Goal: Check status: Check status

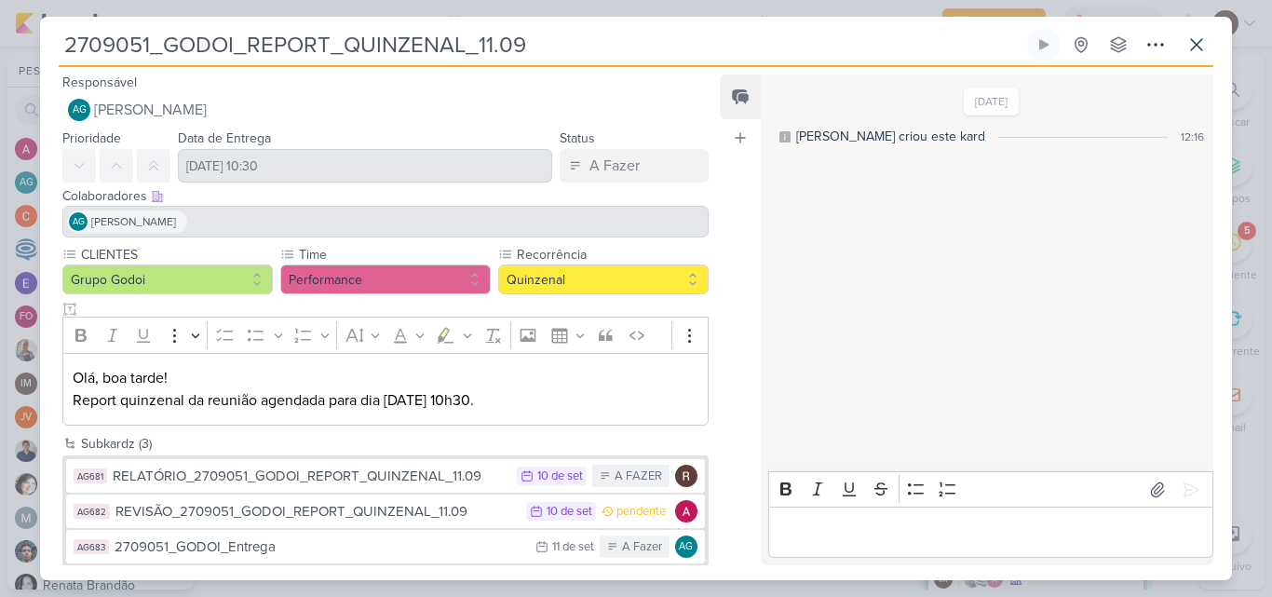
scroll to position [1304, 0]
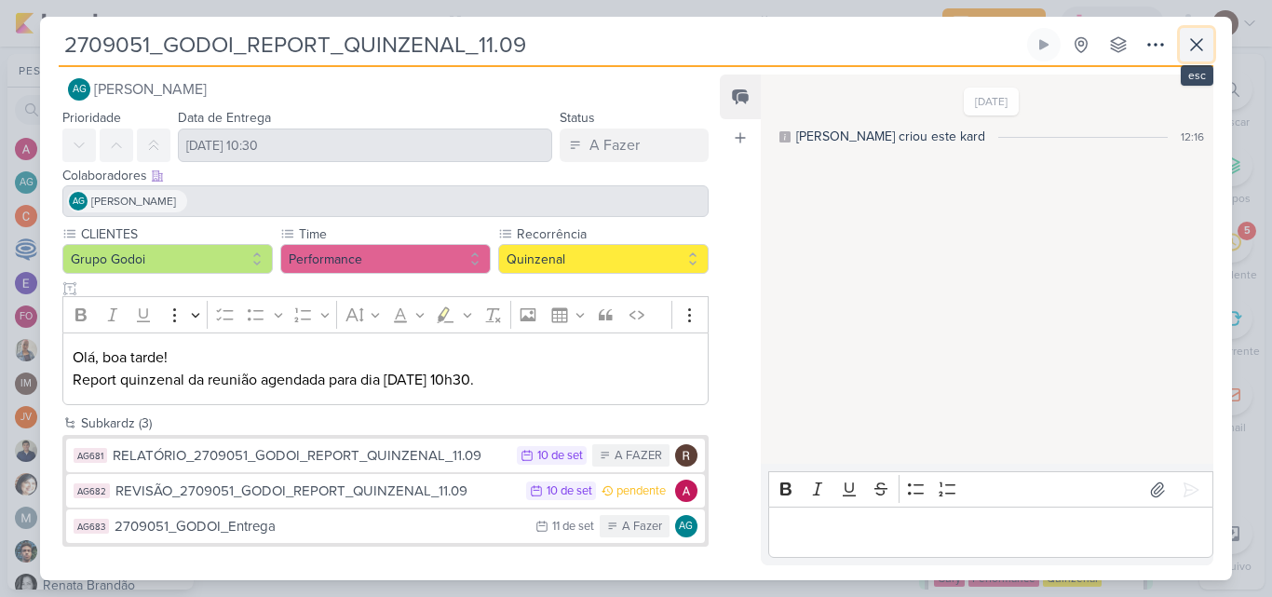
click at [1199, 48] on icon at bounding box center [1196, 44] width 11 height 11
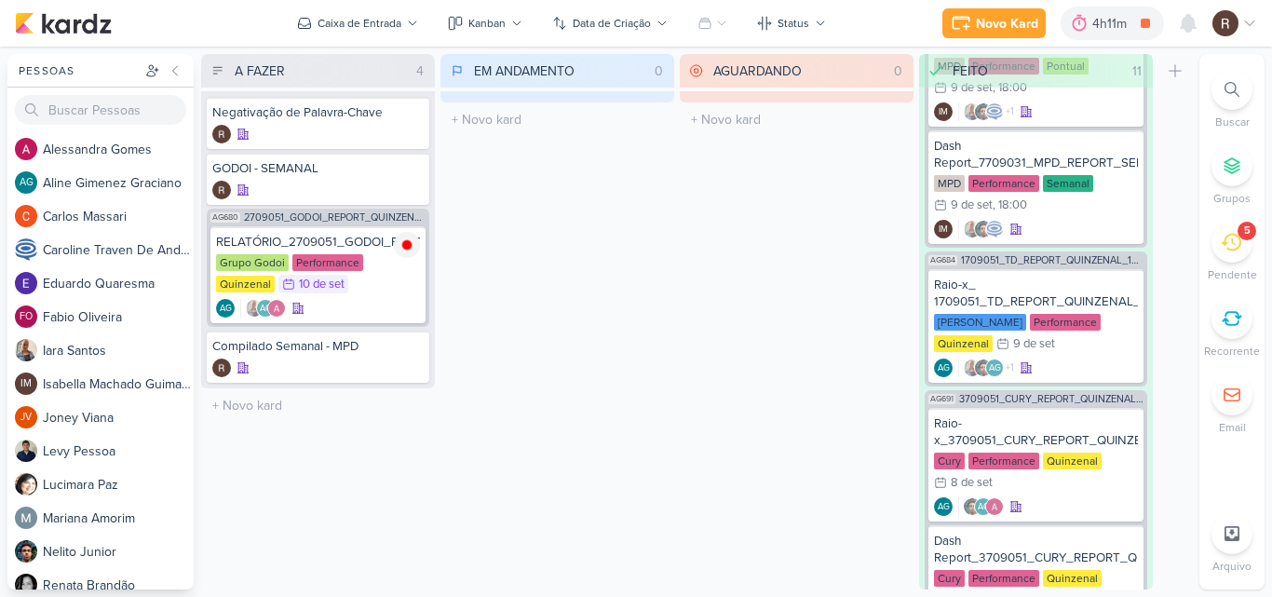
click at [1215, 231] on div "5" at bounding box center [1232, 242] width 41 height 41
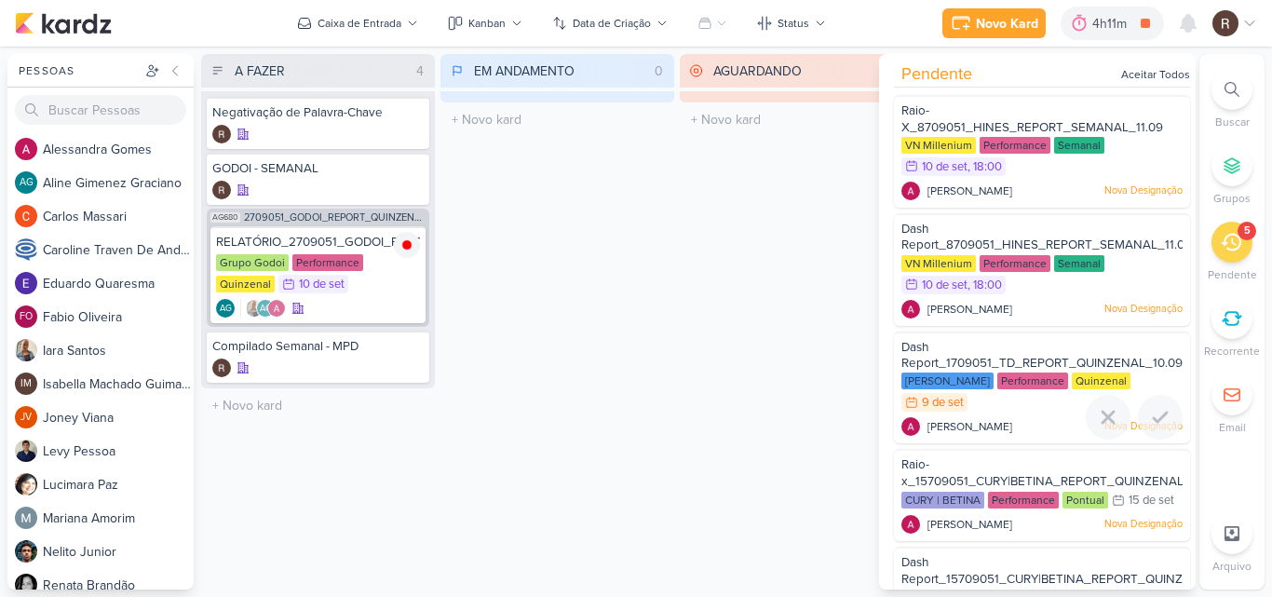
click at [1026, 339] on div "Dash Report_1709051_TD_REPORT_QUINZENAL_10.09" at bounding box center [1042, 356] width 281 height 34
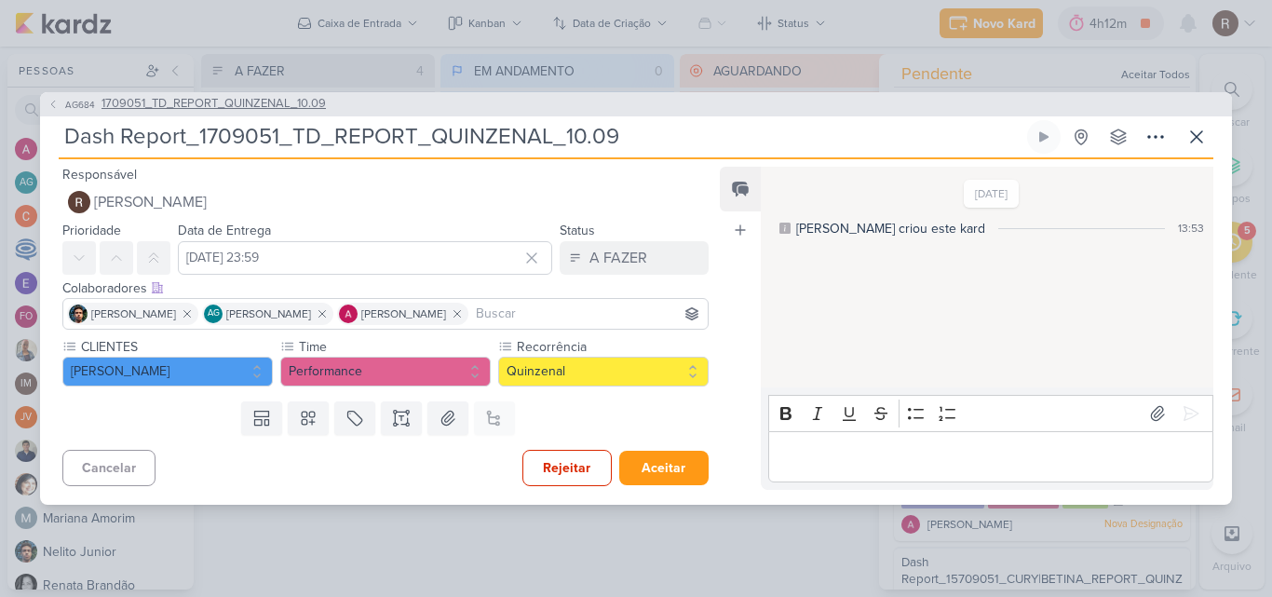
click at [301, 105] on span "1709051_TD_REPORT_QUINZENAL_10.09" at bounding box center [214, 104] width 224 height 19
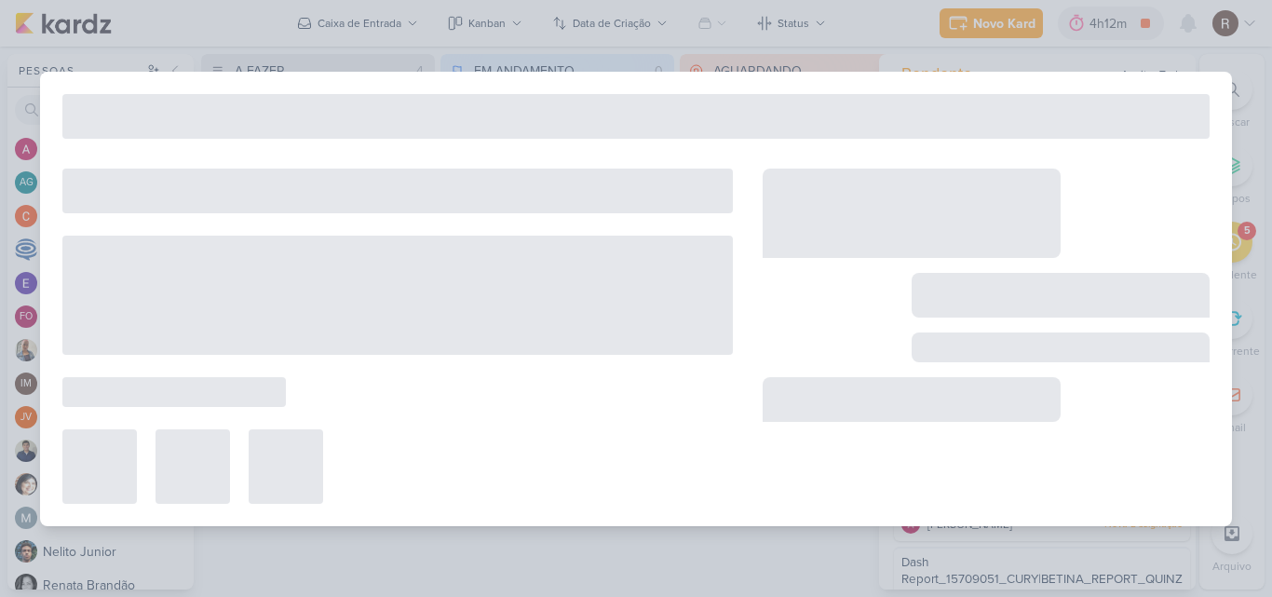
type input "1709051_TD_REPORT_QUINZENAL_10.09"
type input "[DATE] 16:00"
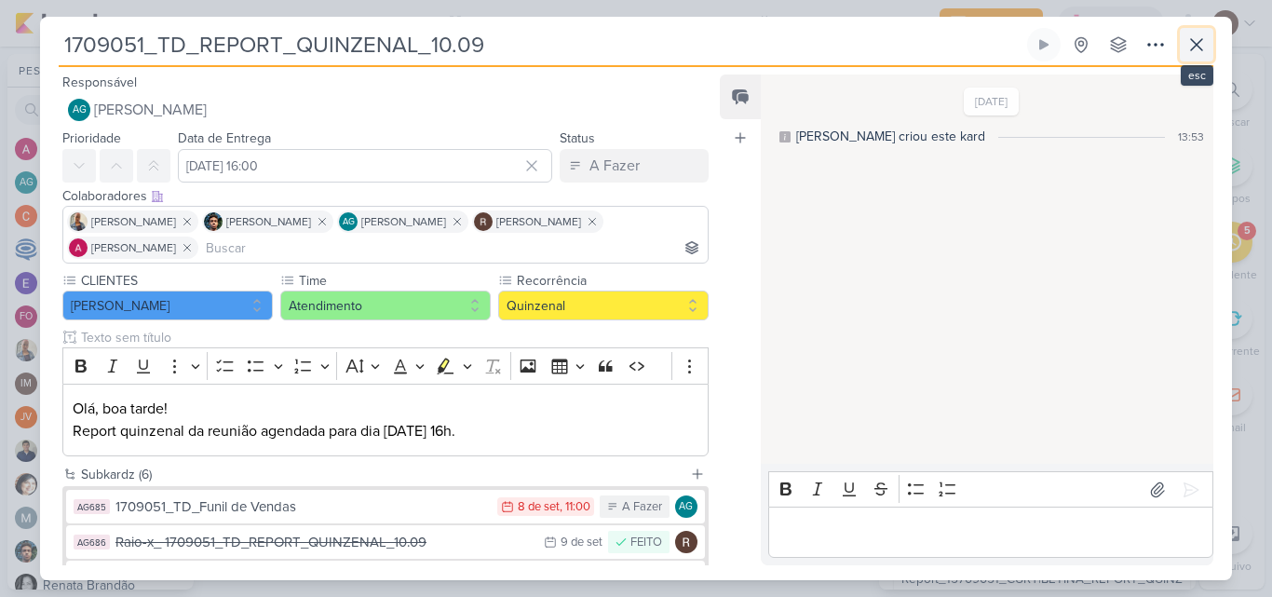
click at [1192, 60] on button at bounding box center [1197, 45] width 34 height 34
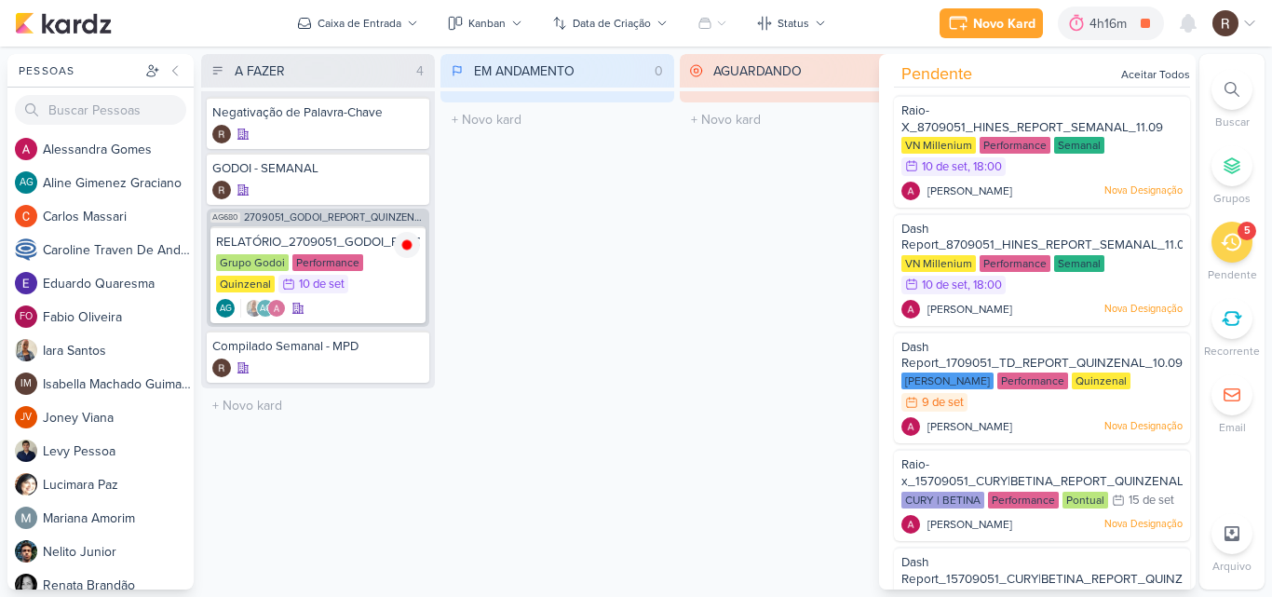
click at [728, 272] on div "AGUARDANDO 0 Mover Para Esquerda Mover Para Direita [GEOGRAPHIC_DATA] O título …" at bounding box center [797, 322] width 234 height 536
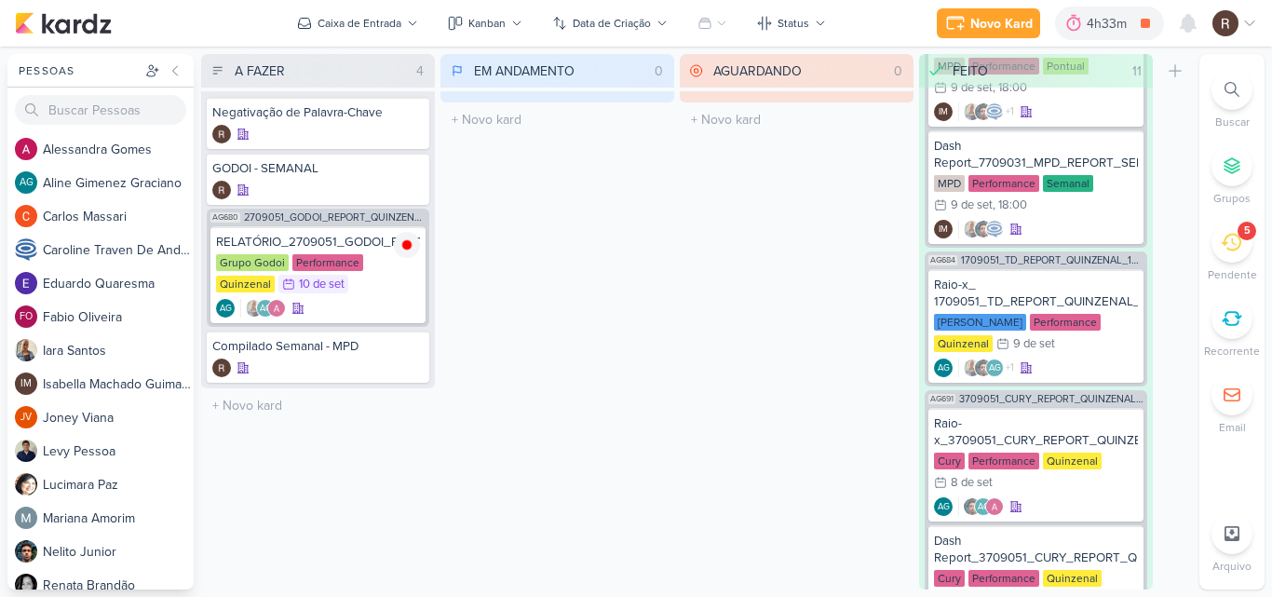
click at [1236, 245] on icon at bounding box center [1231, 243] width 20 height 18
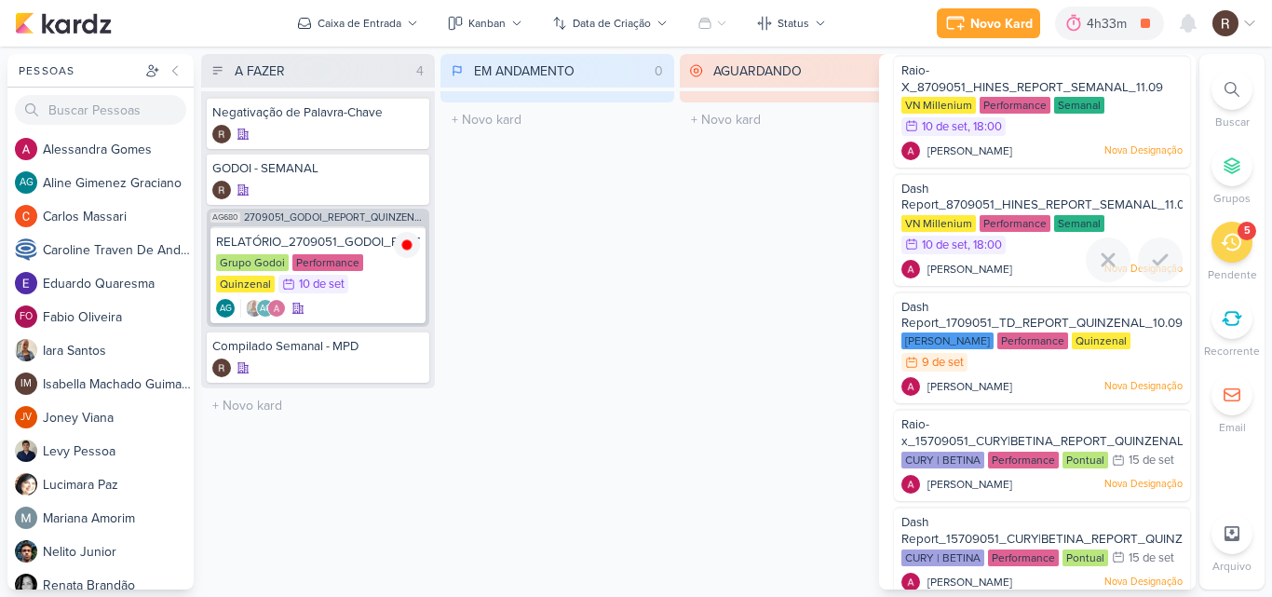
scroll to position [62, 0]
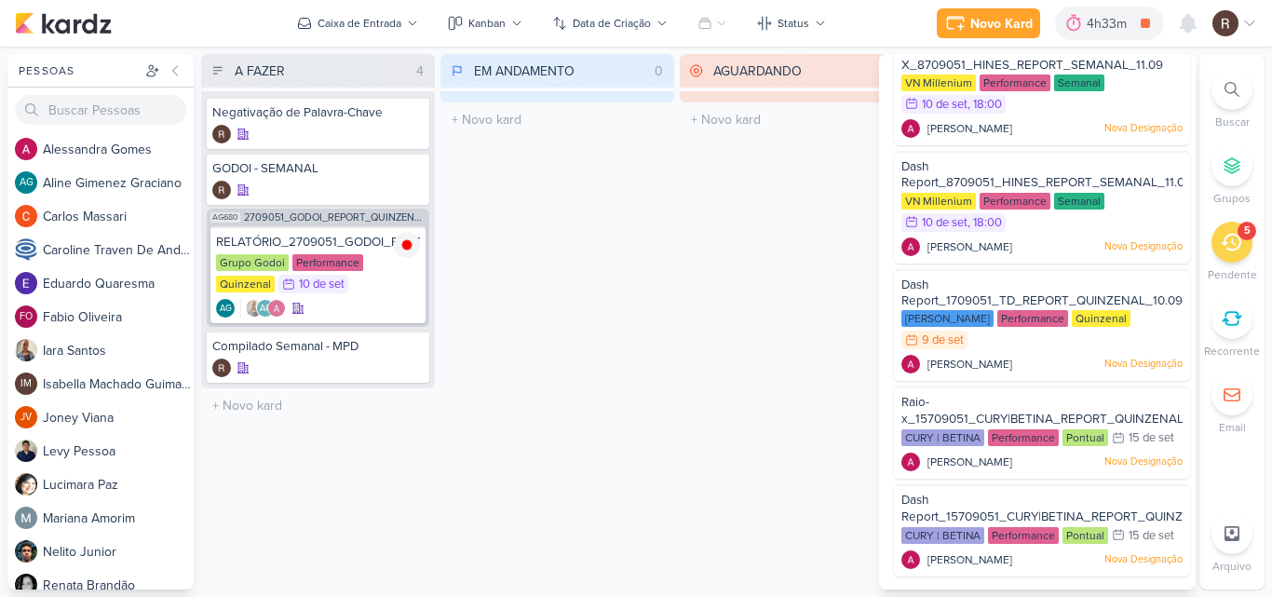
click at [700, 321] on div "AGUARDANDO 0 Mover Para Esquerda Mover Para Direita [GEOGRAPHIC_DATA] O título …" at bounding box center [797, 322] width 234 height 536
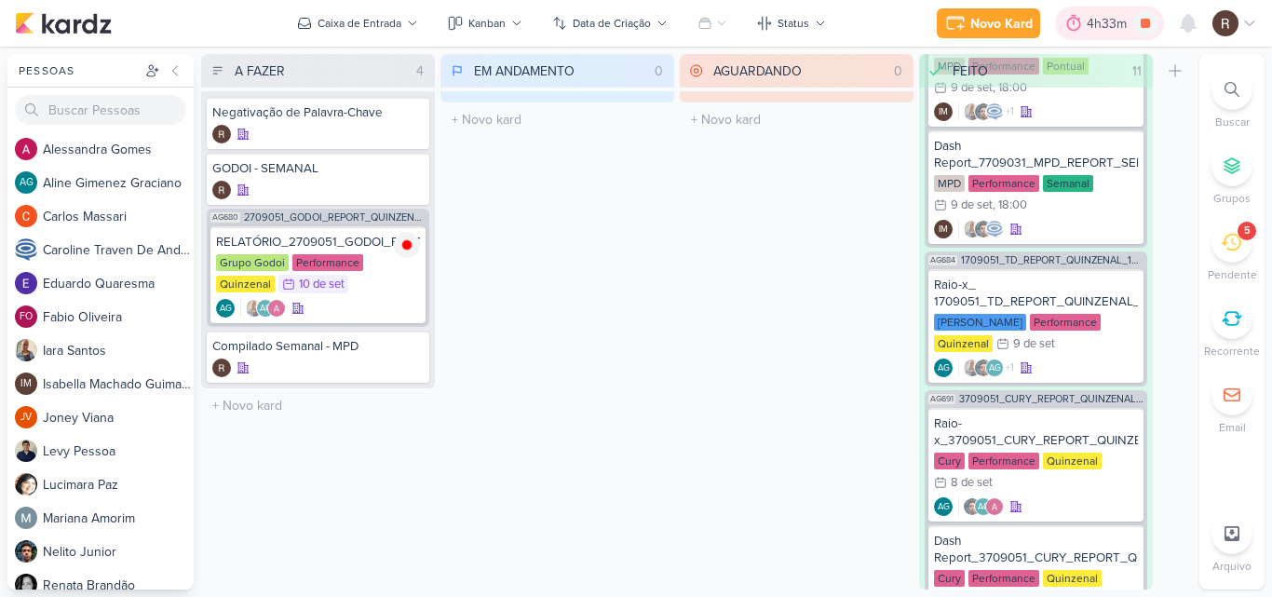
click at [1090, 30] on div "4h33m" at bounding box center [1110, 24] width 46 height 20
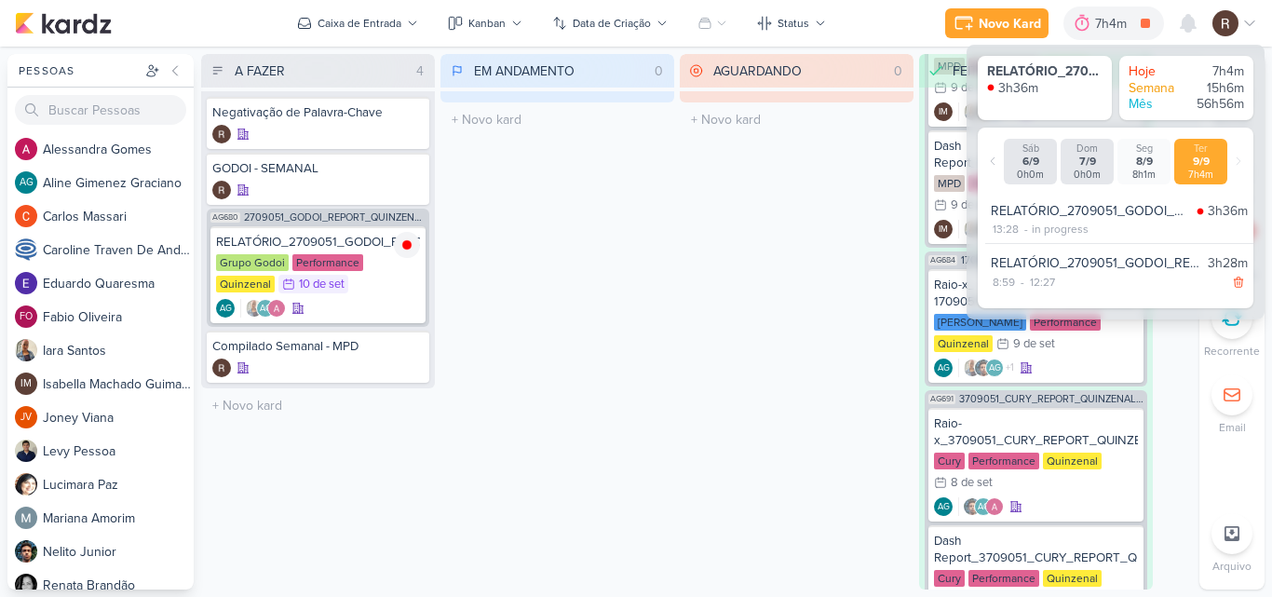
click at [752, 284] on div "AGUARDANDO 0 Mover Para Esquerda Mover Para Direita [GEOGRAPHIC_DATA] O título …" at bounding box center [797, 322] width 234 height 536
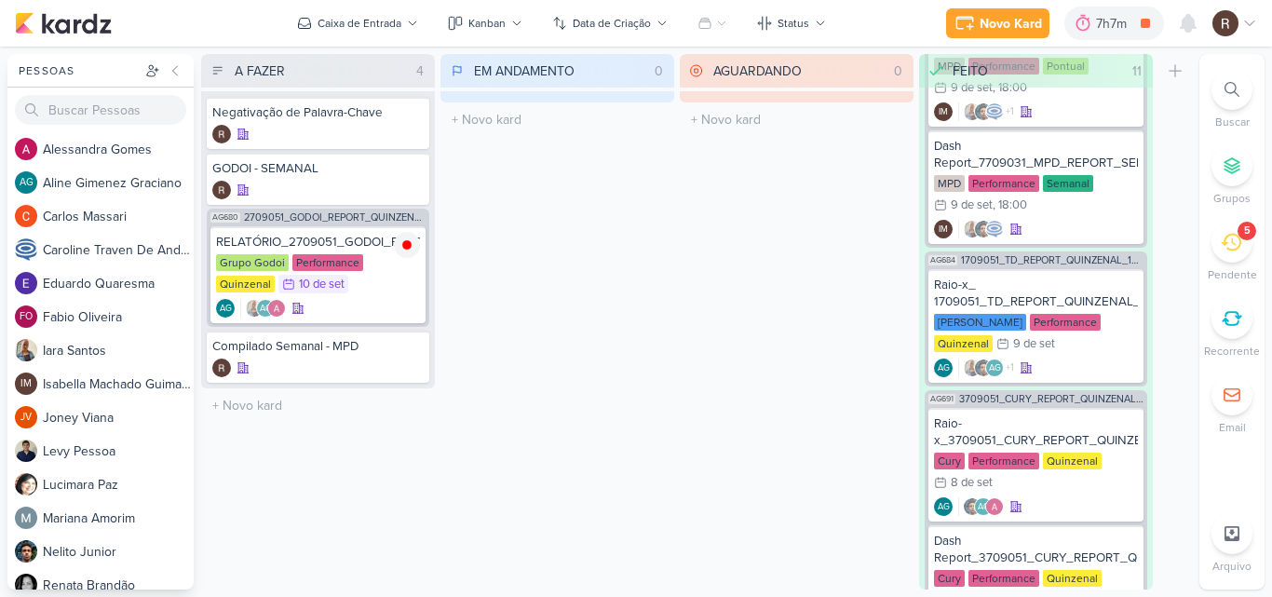
click at [1229, 239] on icon at bounding box center [1231, 242] width 20 height 20
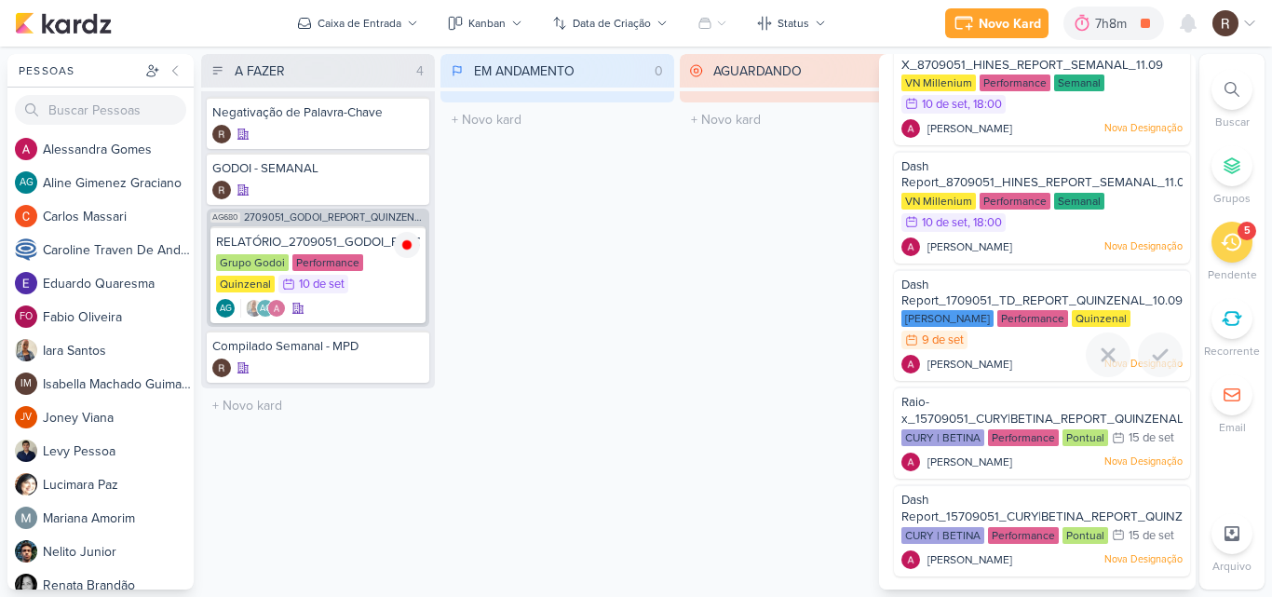
click at [1031, 292] on div "Dash Report_1709051_TD_REPORT_QUINZENAL_10.09" at bounding box center [1042, 294] width 281 height 34
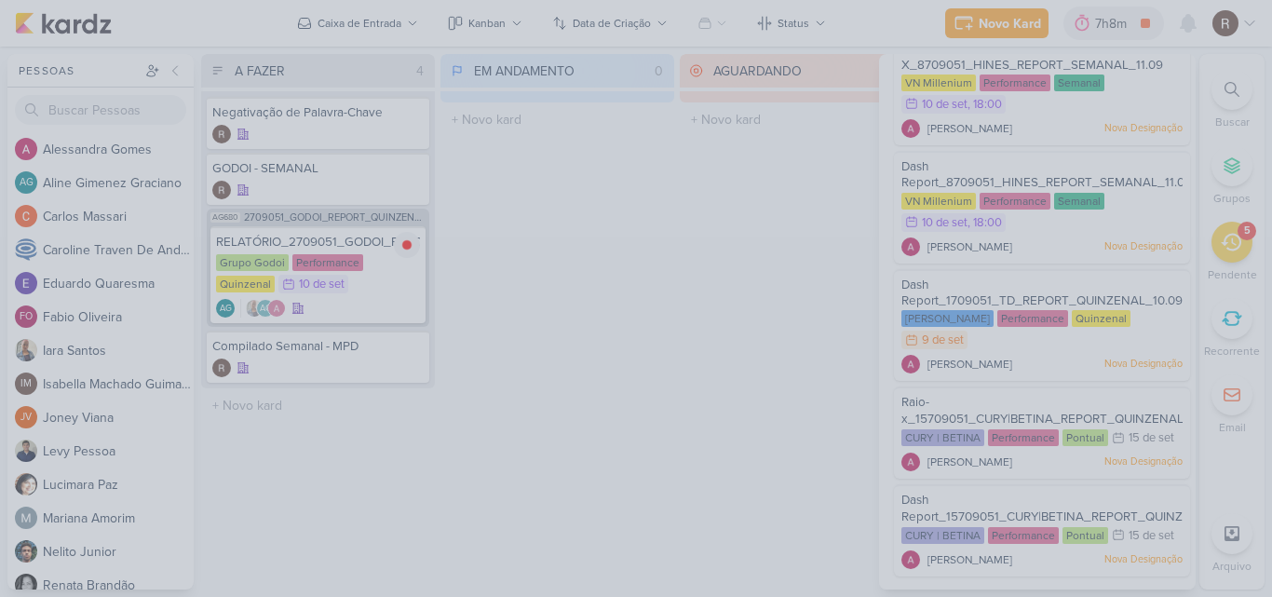
click at [720, 231] on div at bounding box center [636, 298] width 1272 height 597
click at [658, 394] on div at bounding box center [636, 298] width 1272 height 597
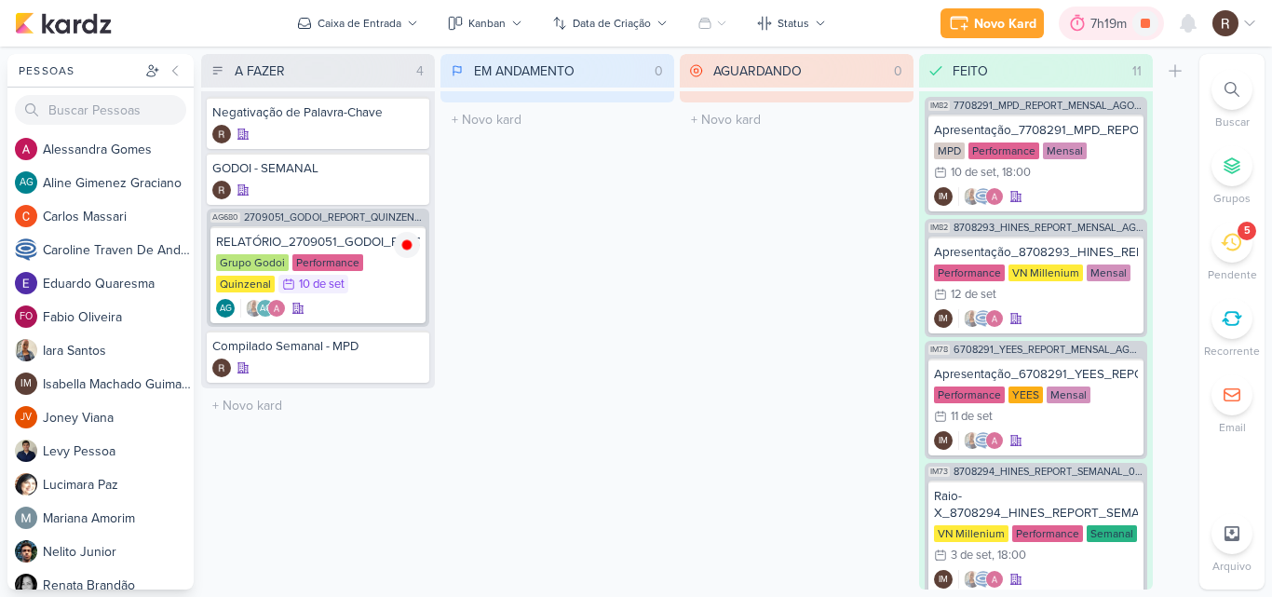
click at [1087, 31] on div at bounding box center [1078, 23] width 26 height 30
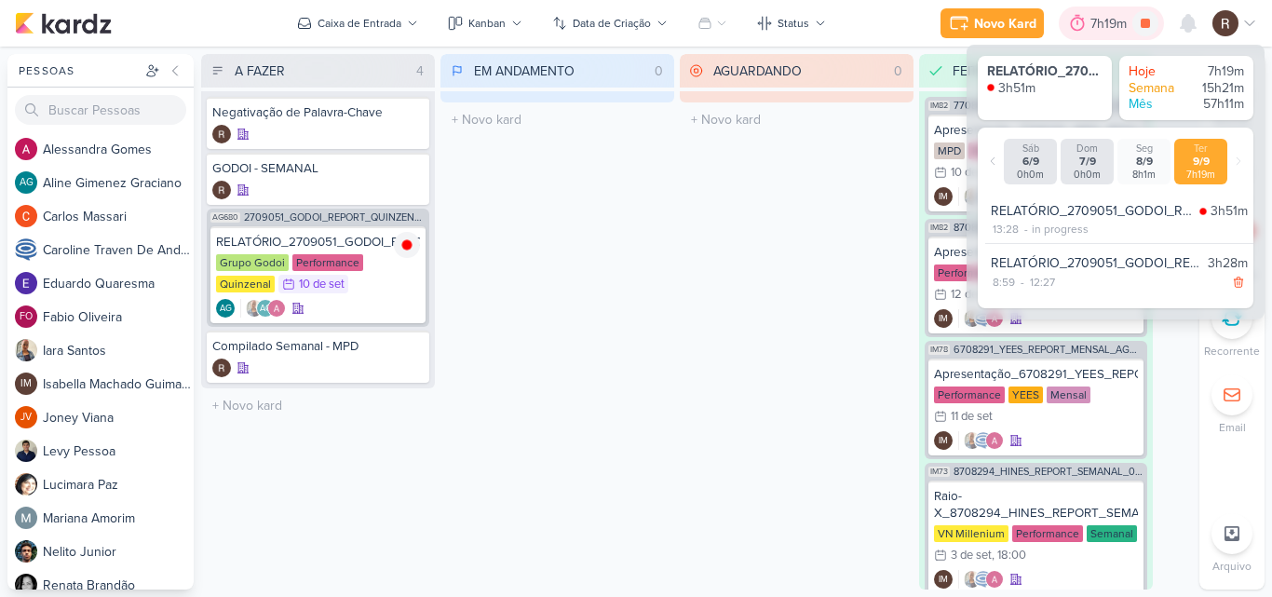
click at [1087, 31] on div at bounding box center [1078, 23] width 26 height 30
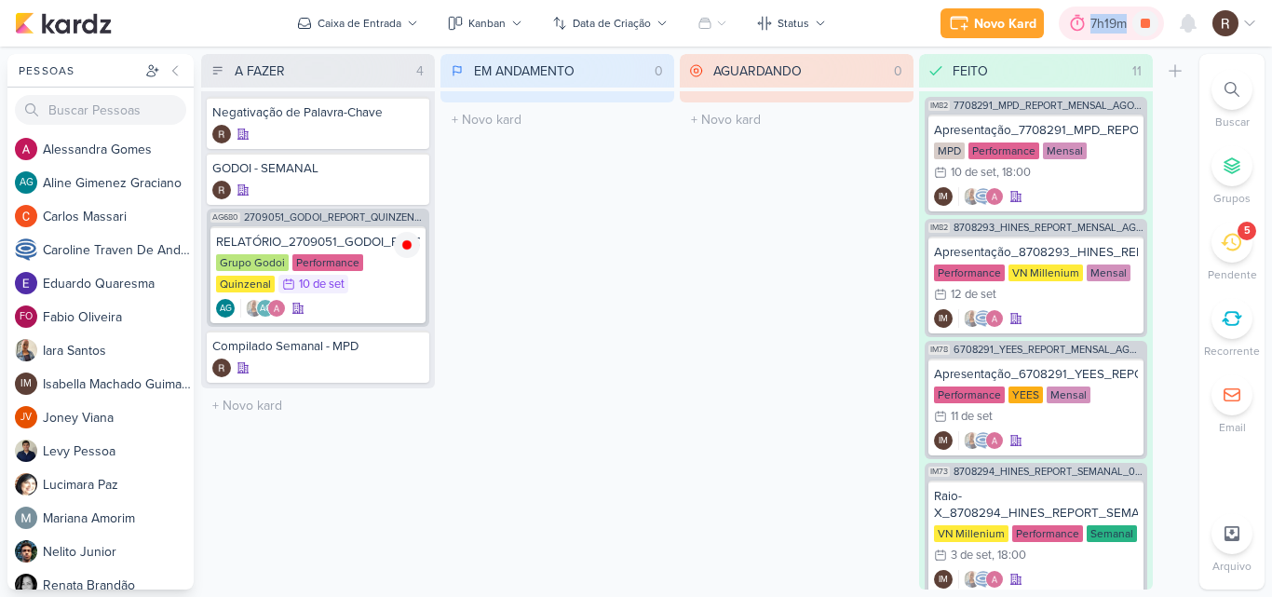
click at [1087, 31] on div at bounding box center [1078, 23] width 26 height 30
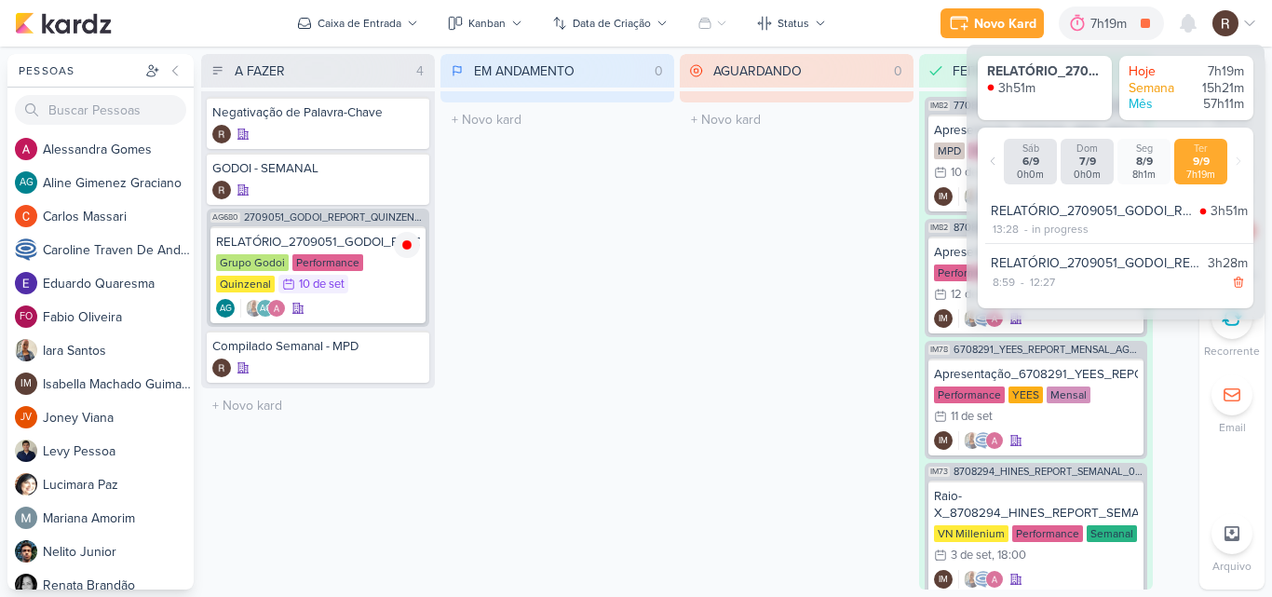
click at [753, 283] on div "AGUARDANDO 0 Mover Para Esquerda Mover Para Direita [GEOGRAPHIC_DATA] O título …" at bounding box center [797, 322] width 234 height 536
